Goal: Find specific page/section

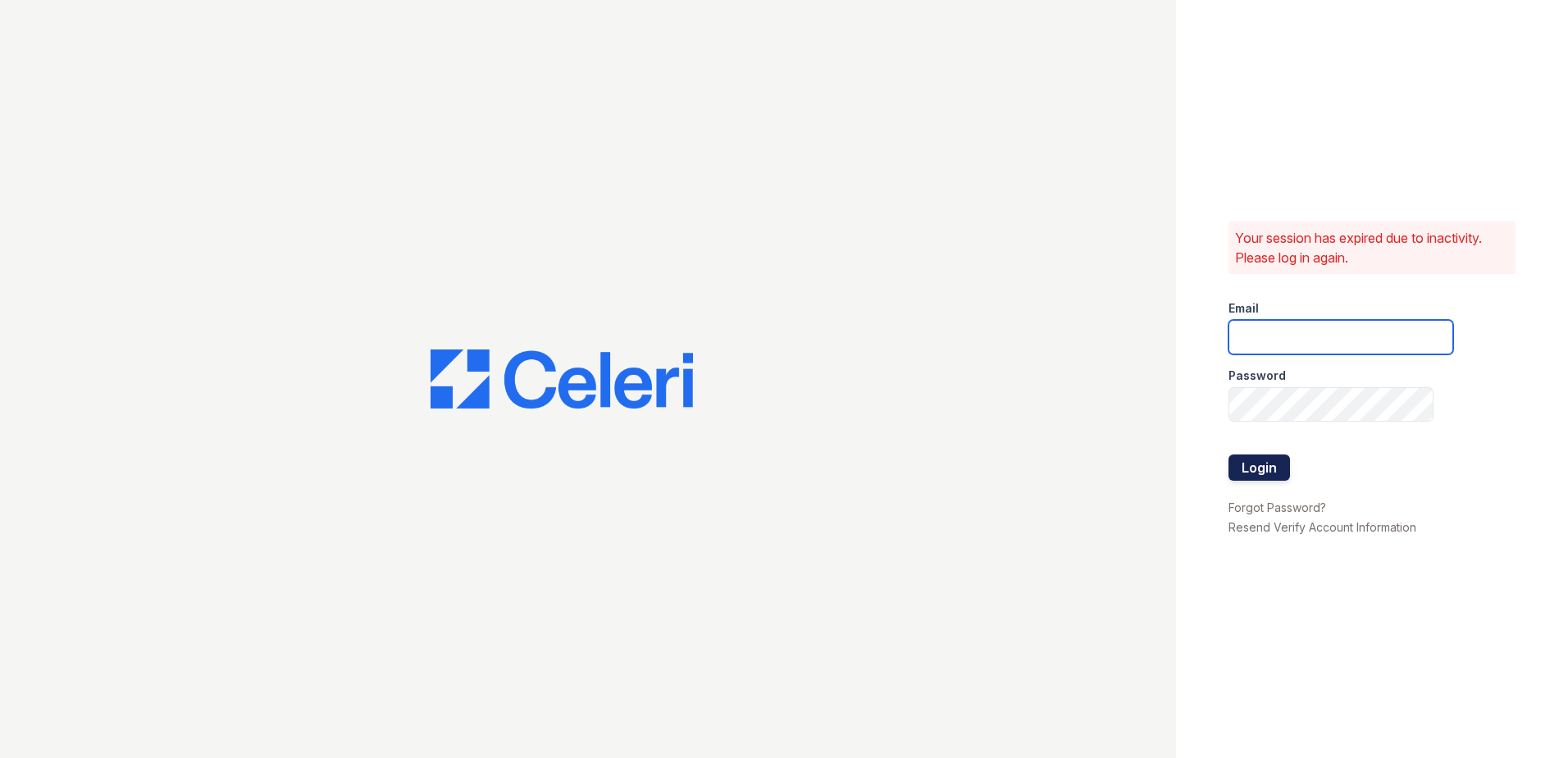
type input "[PERSON_NAME][EMAIL_ADDRESS][DOMAIN_NAME]"
click at [1251, 462] on button "Login" at bounding box center [1259, 467] width 62 height 26
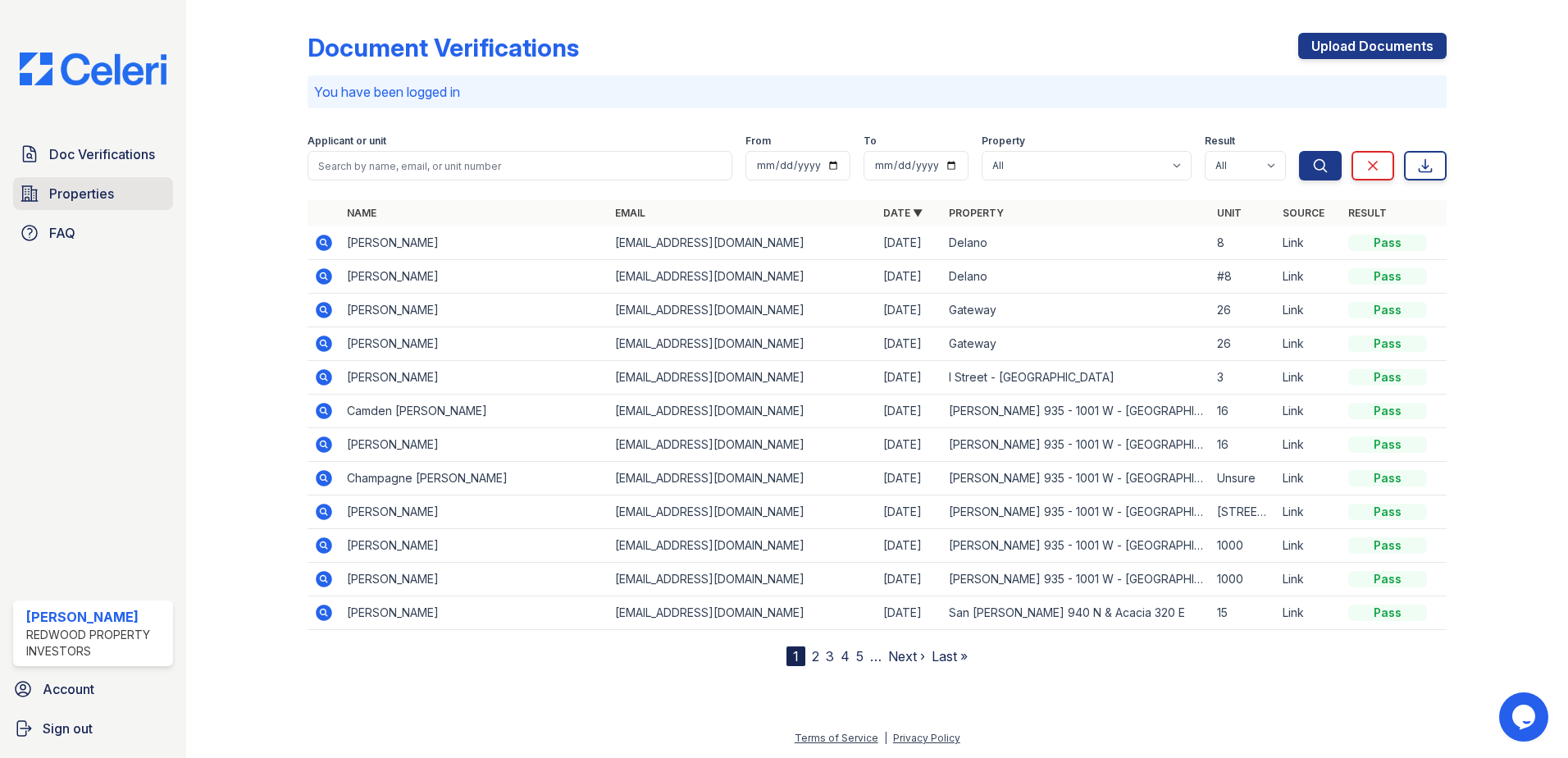
click at [49, 200] on span "Properties" at bounding box center [81, 193] width 64 height 20
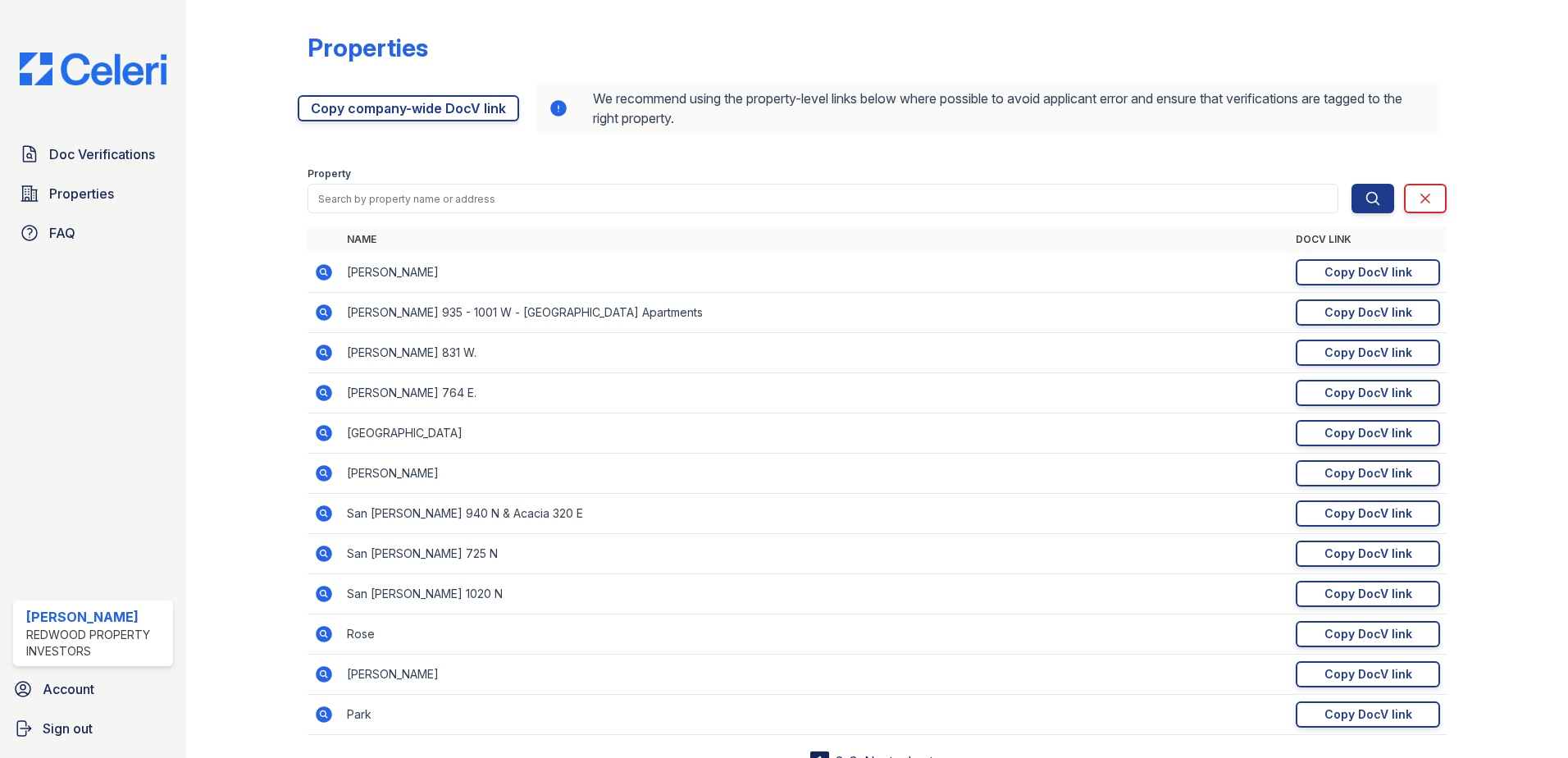
scroll to position [69, 0]
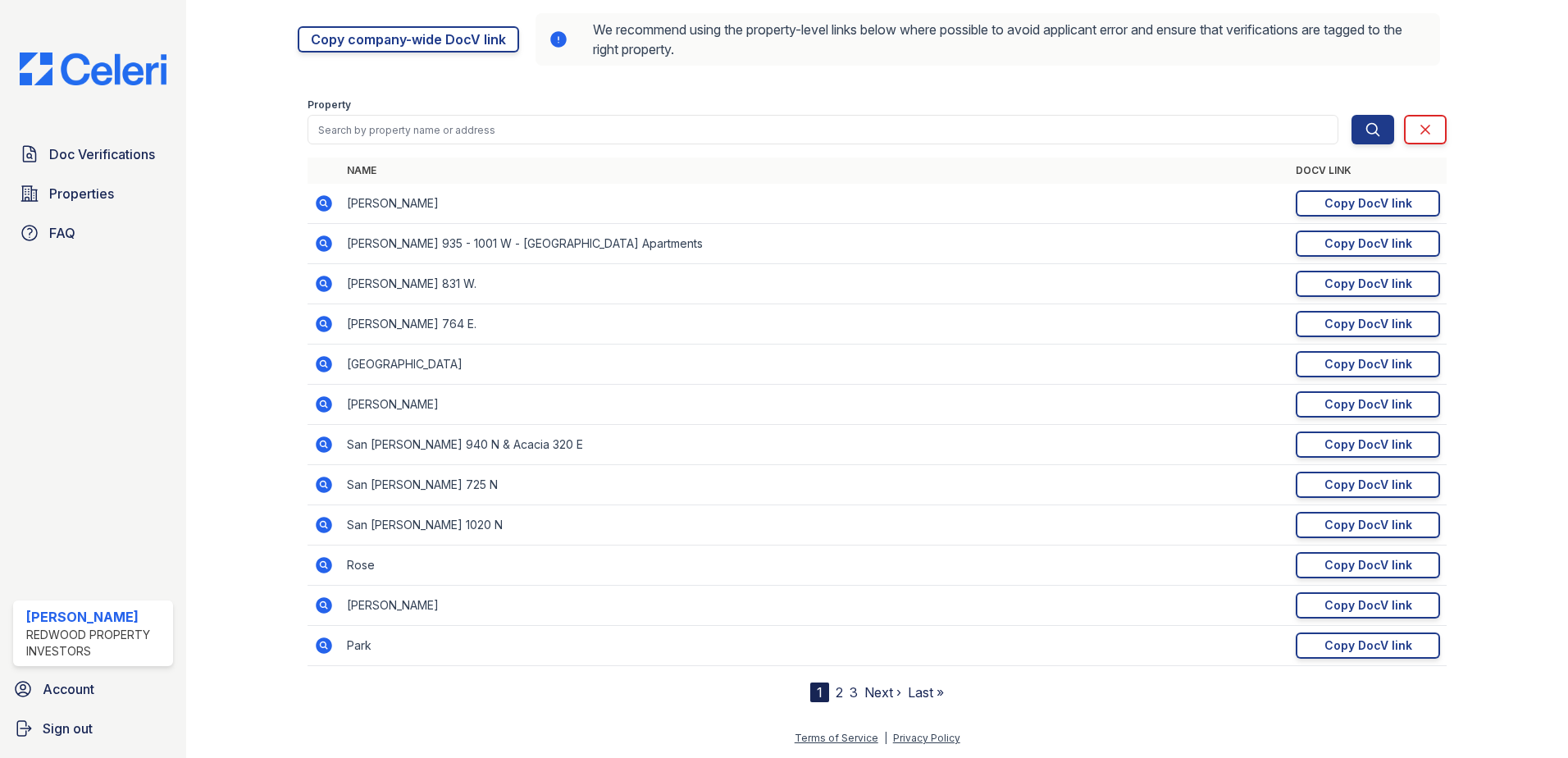
click at [835, 691] on link "2" at bounding box center [839, 693] width 7 height 17
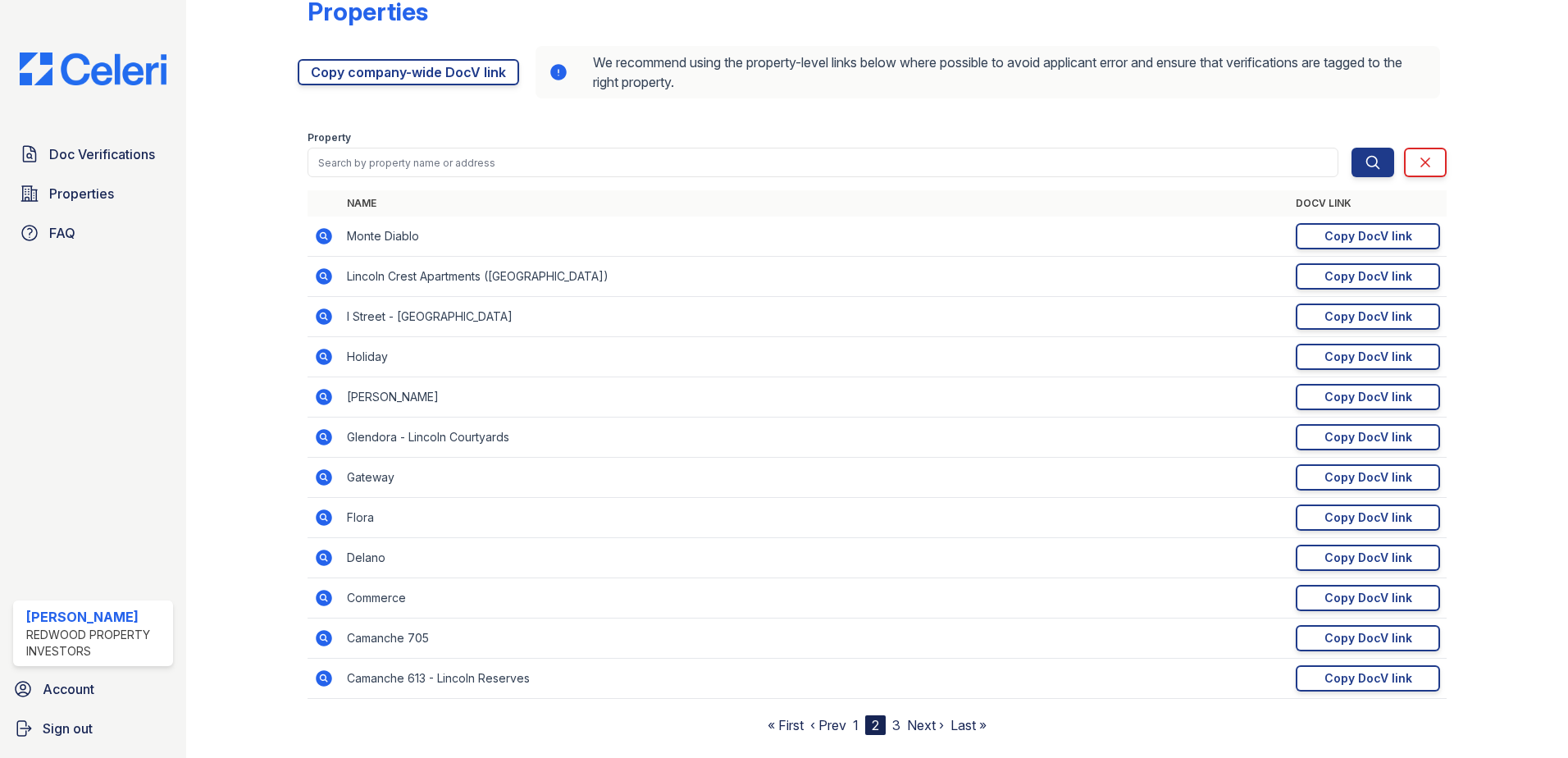
scroll to position [69, 0]
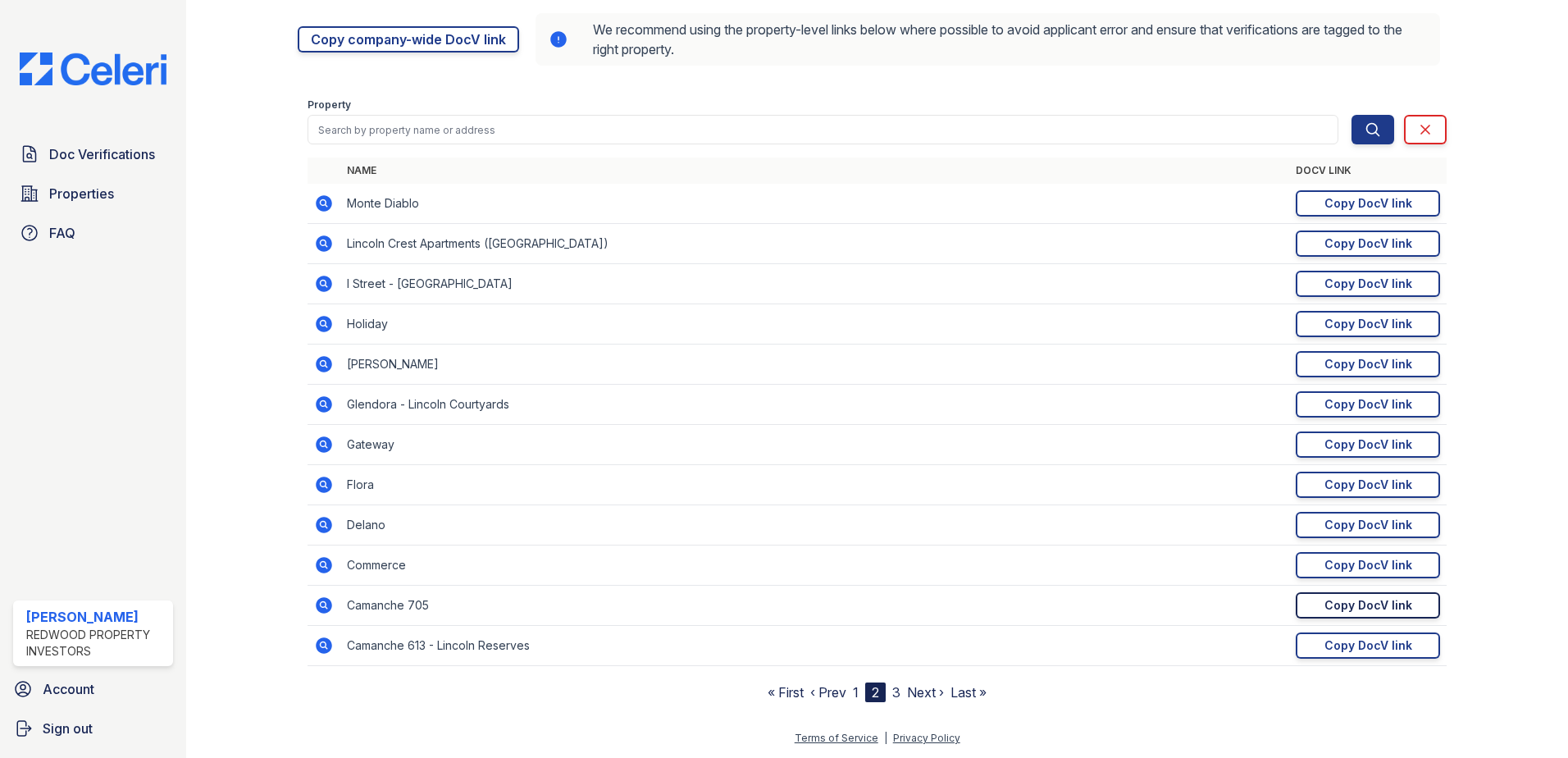
click at [1324, 600] on div "Copy DocV link" at bounding box center [1368, 605] width 88 height 17
